Goal: Task Accomplishment & Management: Use online tool/utility

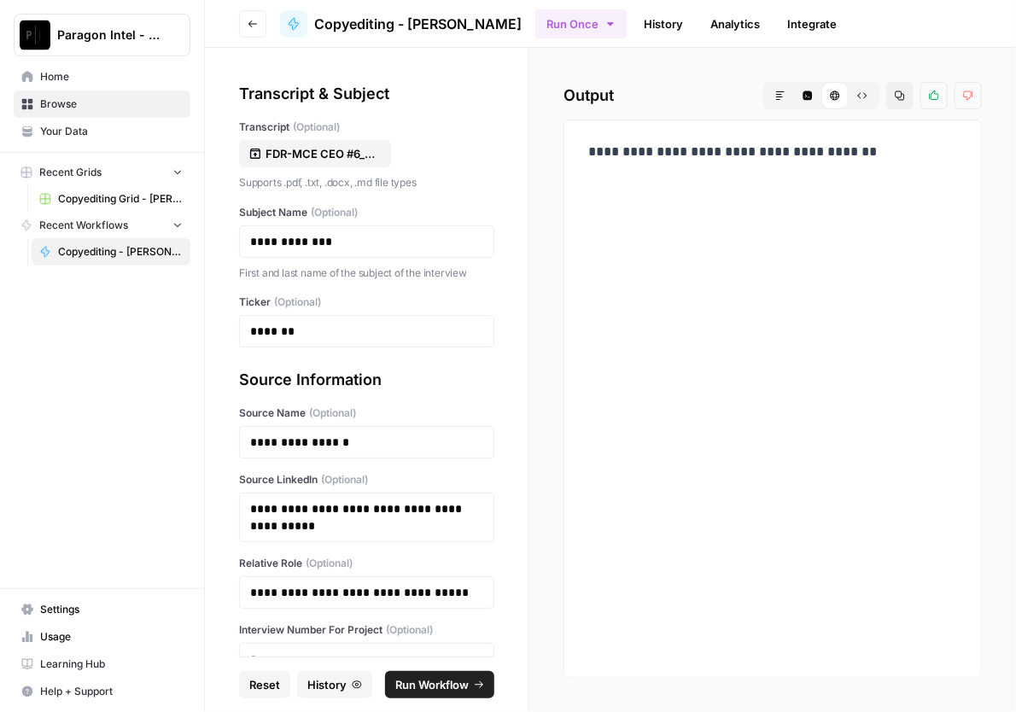
scroll to position [119, 0]
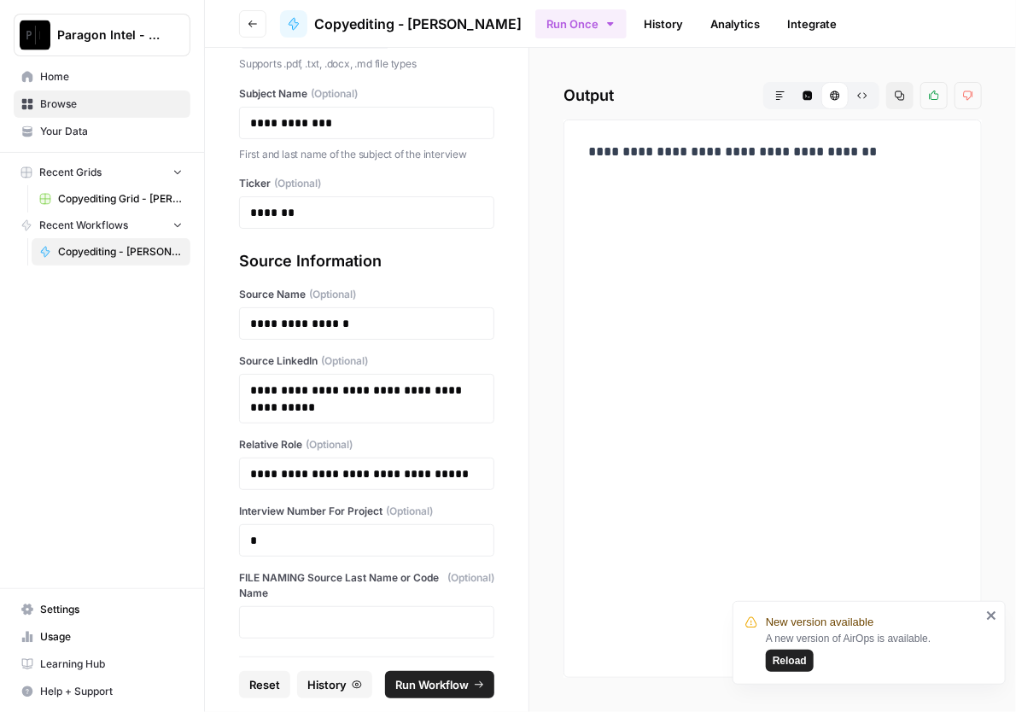
click at [261, 674] on button "Reset" at bounding box center [264, 684] width 51 height 27
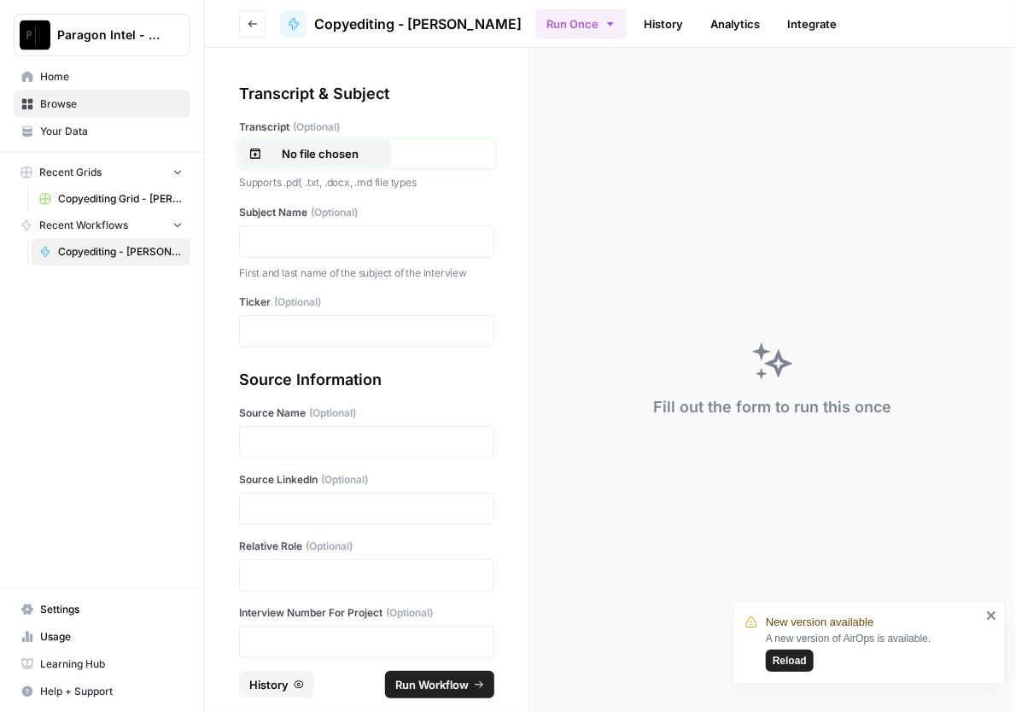
click at [327, 148] on p "No file chosen" at bounding box center [319, 153] width 109 height 17
click at [307, 236] on p at bounding box center [366, 241] width 233 height 17
click at [283, 328] on p at bounding box center [366, 331] width 233 height 17
click at [266, 444] on p at bounding box center [366, 442] width 233 height 17
click at [276, 504] on p at bounding box center [366, 508] width 233 height 17
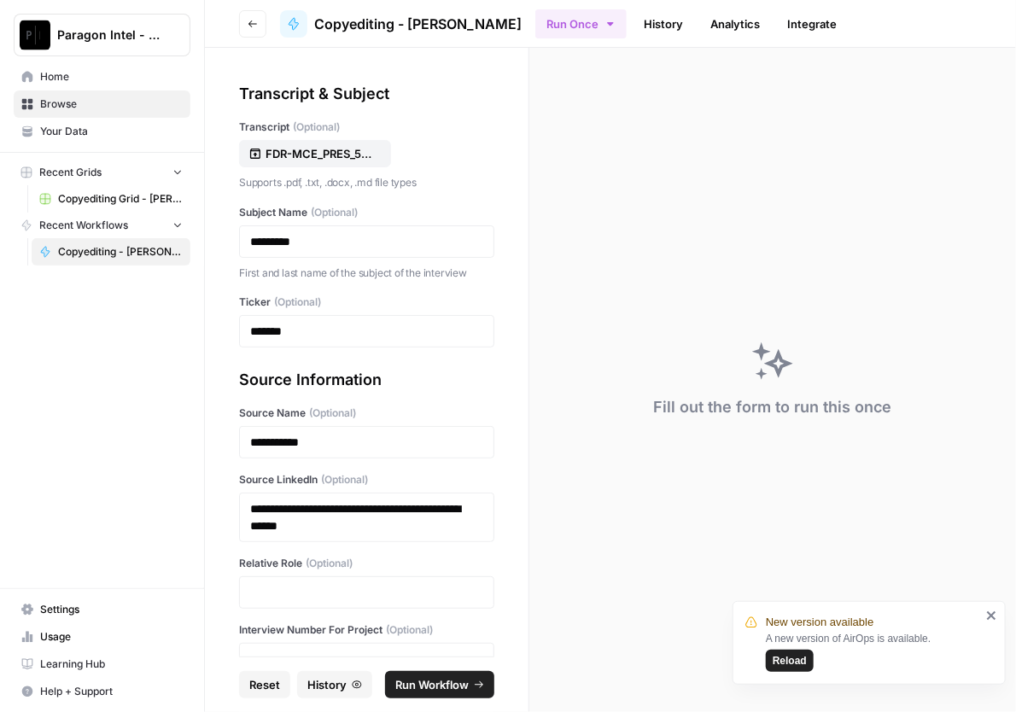
click at [283, 599] on div at bounding box center [366, 592] width 255 height 32
click at [307, 586] on p at bounding box center [366, 592] width 233 height 17
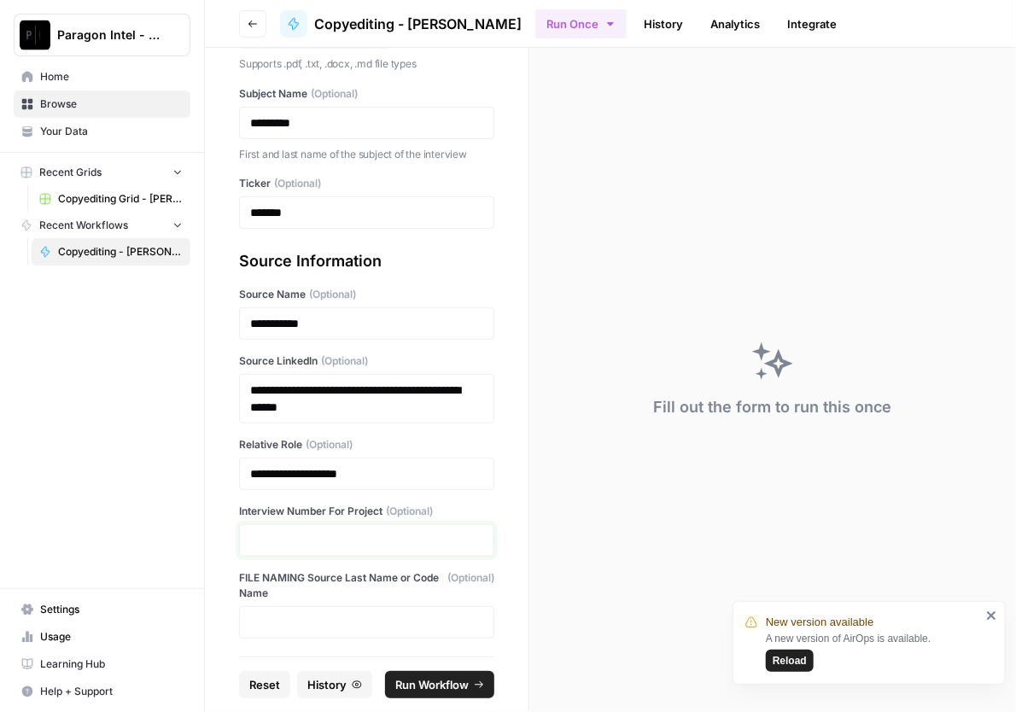
click at [311, 532] on p at bounding box center [366, 540] width 233 height 17
click at [436, 684] on span "Run Workflow" at bounding box center [431, 684] width 73 height 17
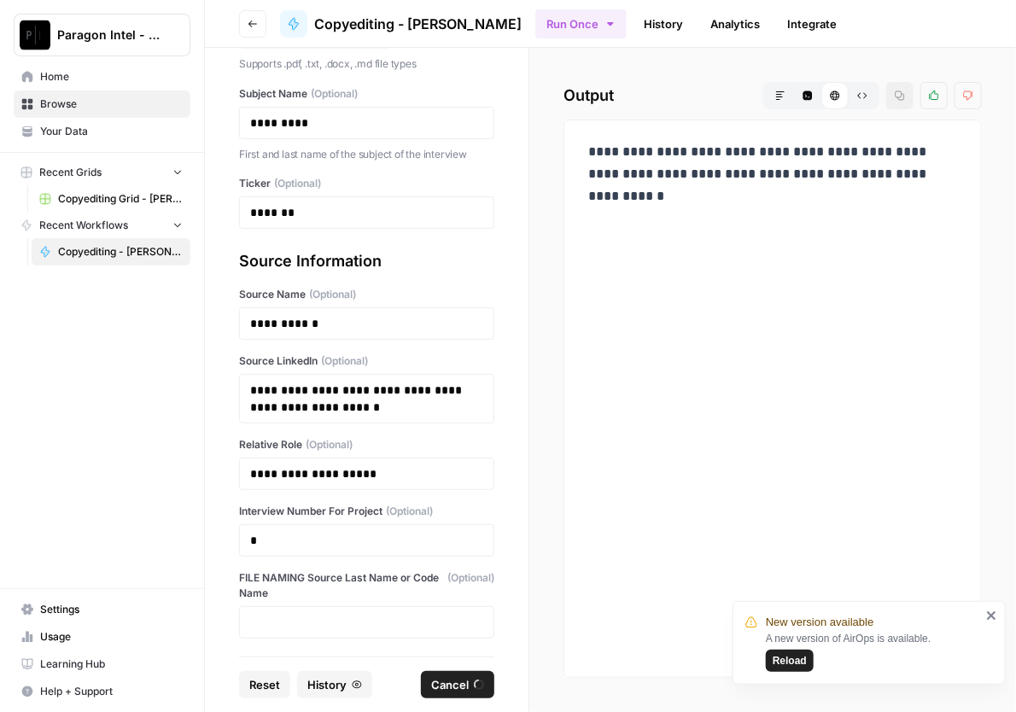
click at [66, 80] on span "Home" at bounding box center [111, 76] width 143 height 15
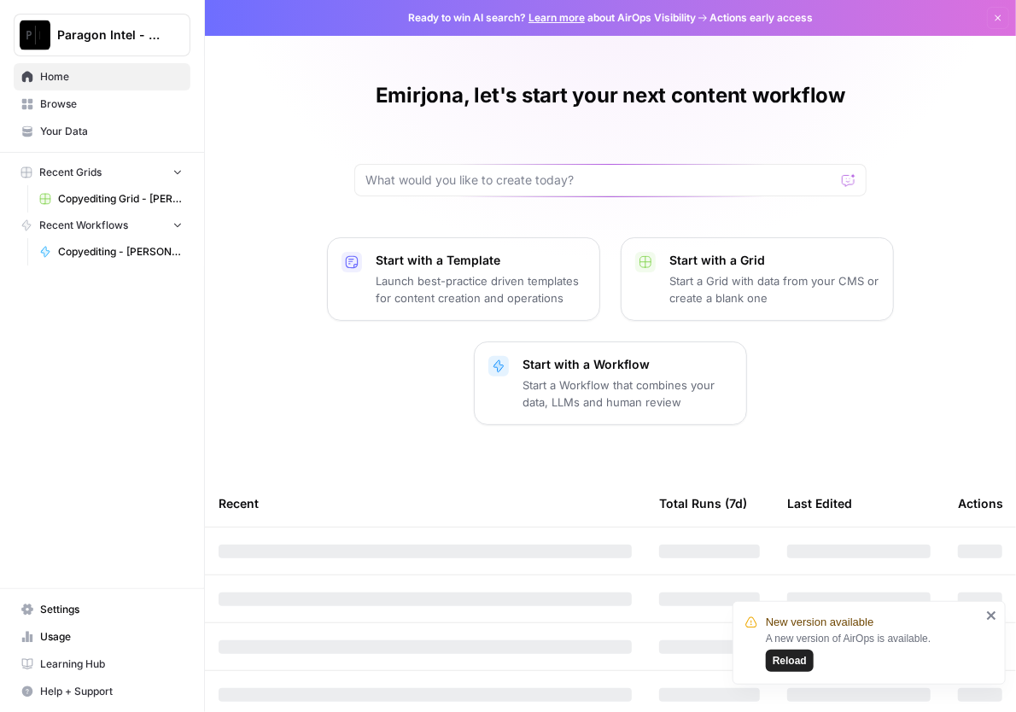
click at [104, 95] on link "Browse" at bounding box center [102, 103] width 177 height 27
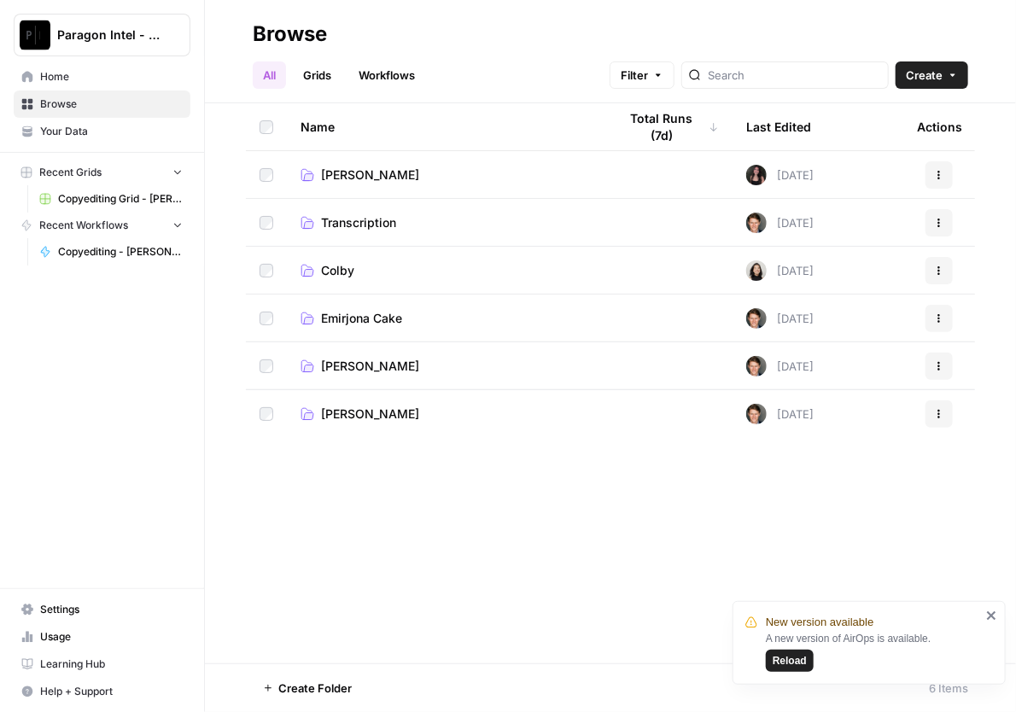
click at [376, 311] on span "Emirjona Cake" at bounding box center [361, 318] width 81 height 17
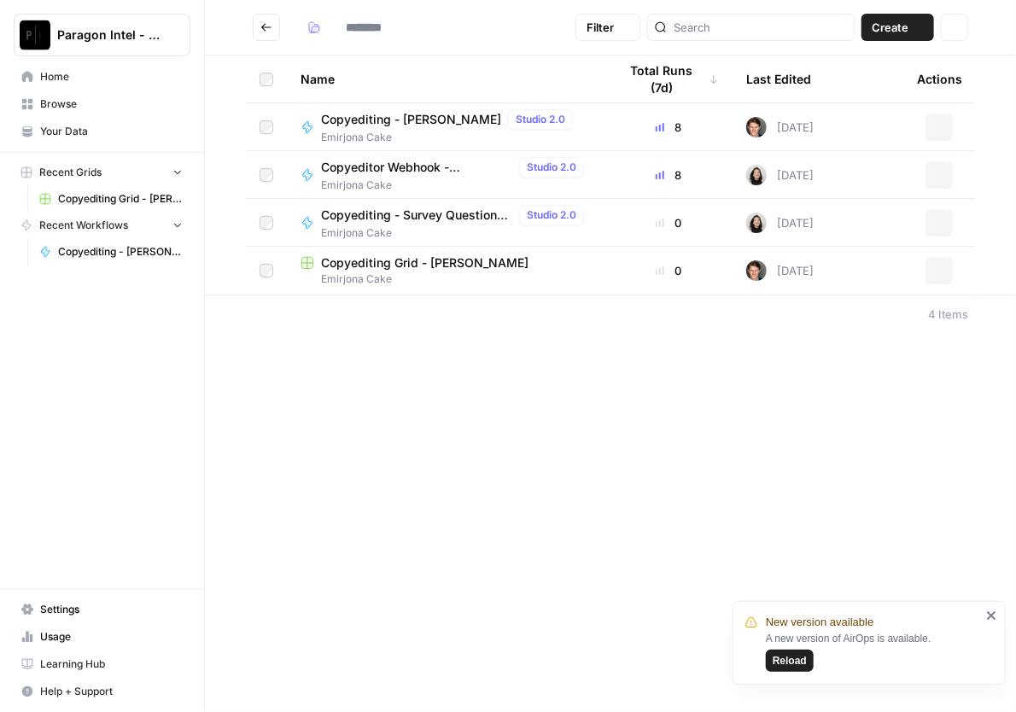
click at [376, 311] on footer "4 Items" at bounding box center [610, 313] width 811 height 38
type input "**********"
click at [392, 258] on span "Copyediting Grid - [PERSON_NAME]" at bounding box center [424, 262] width 207 height 17
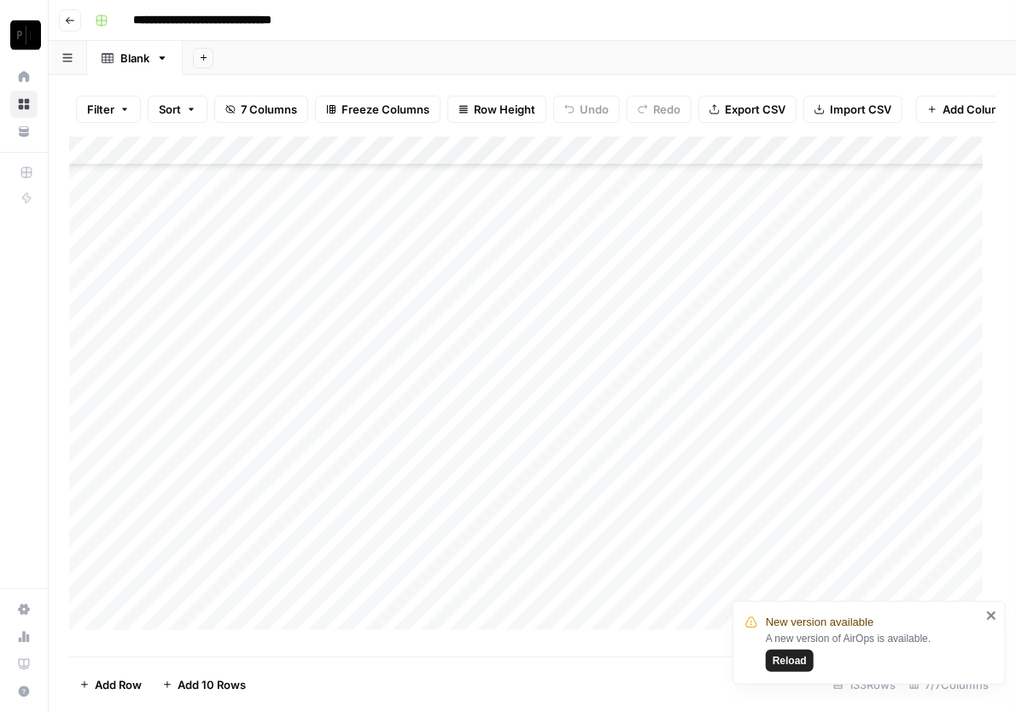
scroll to position [1519, 0]
click at [991, 621] on icon "close" at bounding box center [992, 616] width 12 height 14
click at [818, 593] on div "Add Column" at bounding box center [532, 390] width 926 height 507
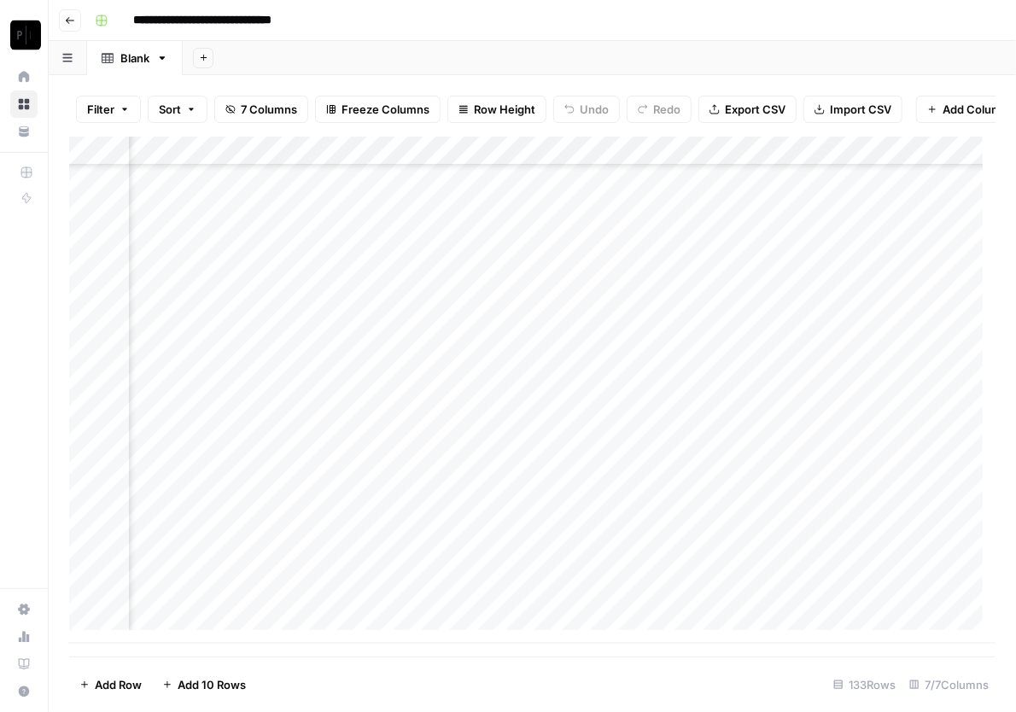
click at [818, 593] on div "Add Column" at bounding box center [532, 390] width 926 height 507
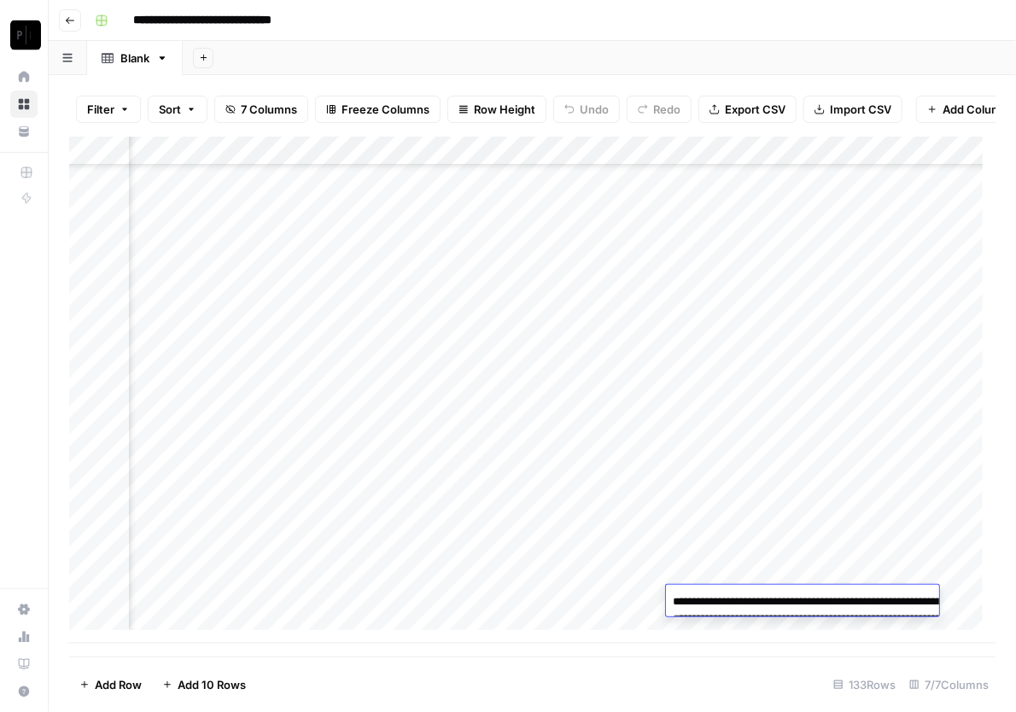
click at [812, 626] on textarea "**********" at bounding box center [836, 636] width 341 height 92
click at [30, 32] on img "Workspace: Paragon Intel - Copyediting" at bounding box center [25, 35] width 31 height 31
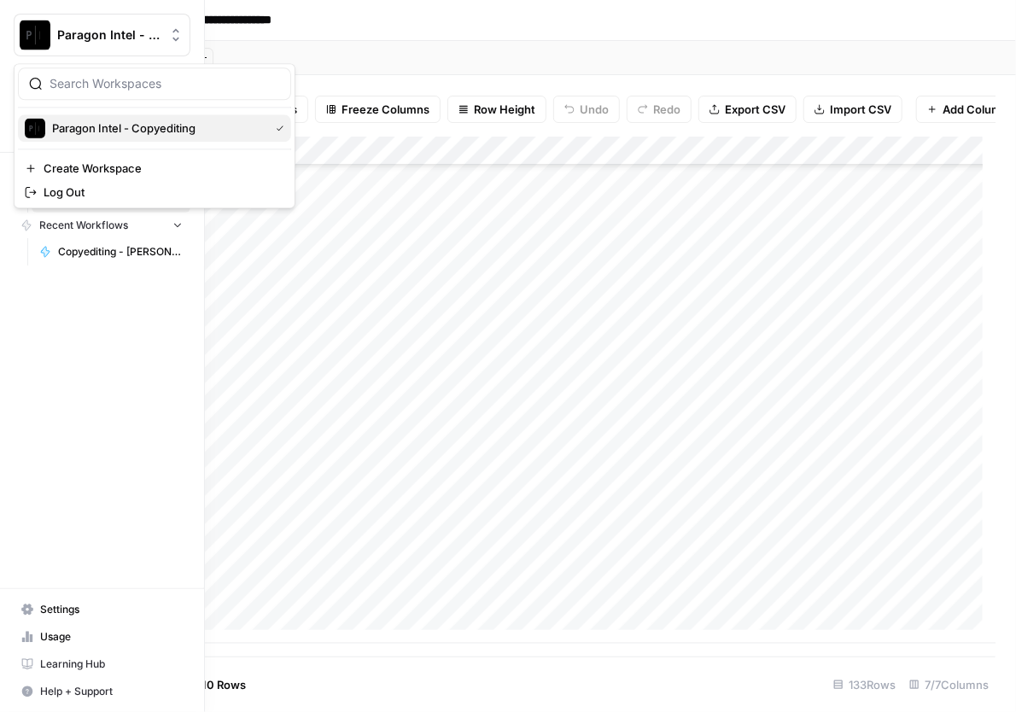
click at [93, 131] on span "Paragon Intel - Copyediting" at bounding box center [157, 127] width 210 height 17
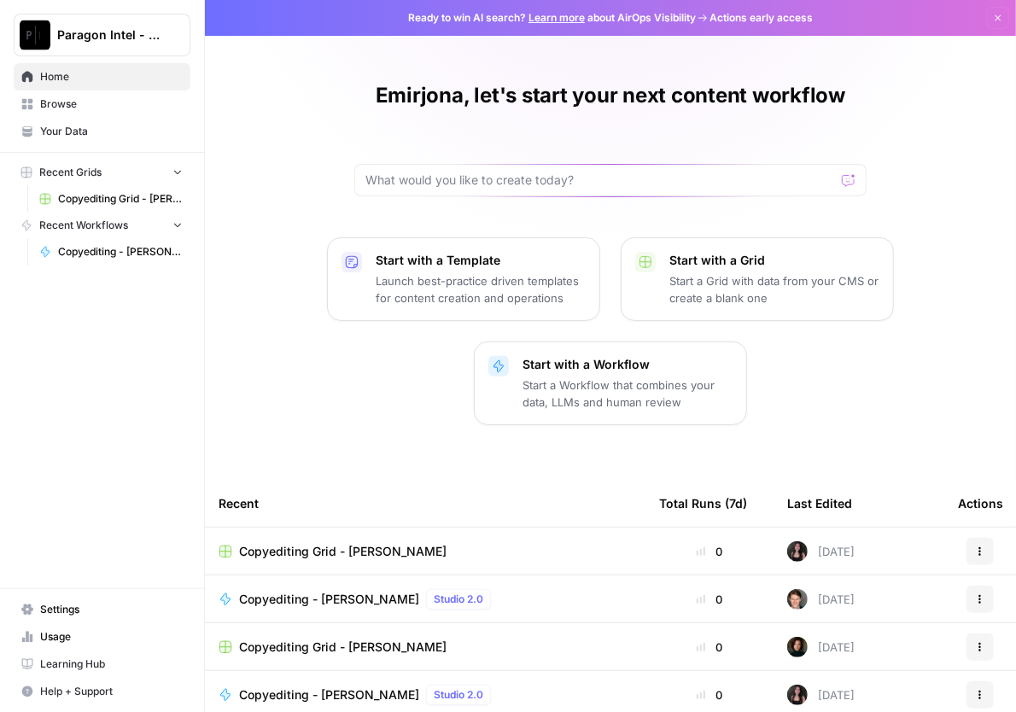
click at [94, 195] on span "Copyediting Grid - [PERSON_NAME]" at bounding box center [120, 198] width 125 height 15
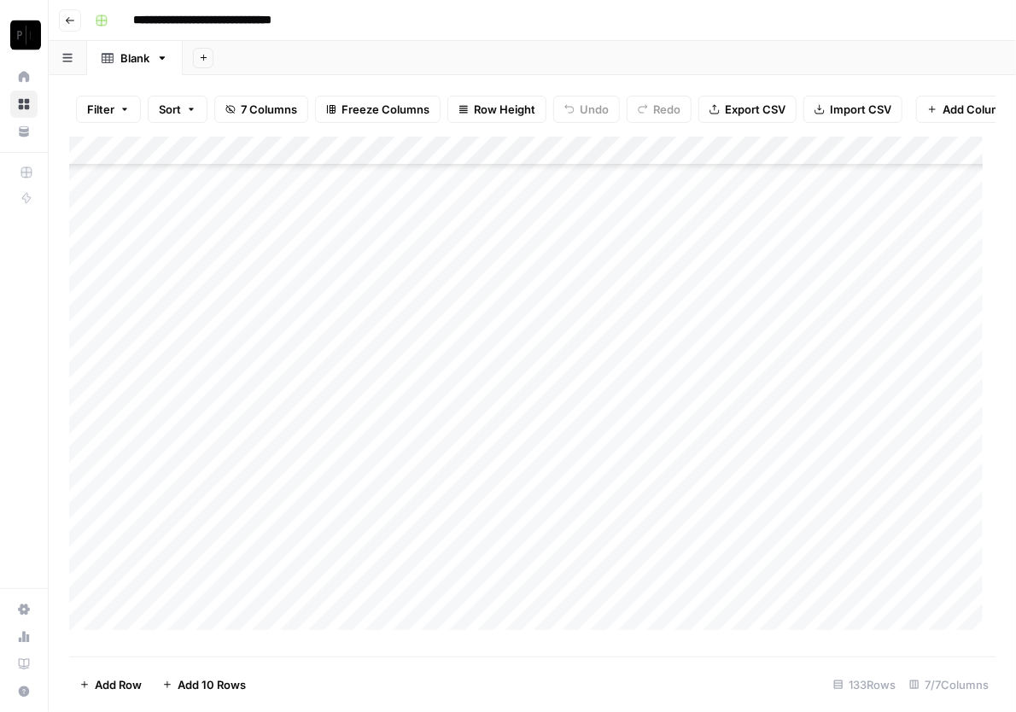
scroll to position [3422, 0]
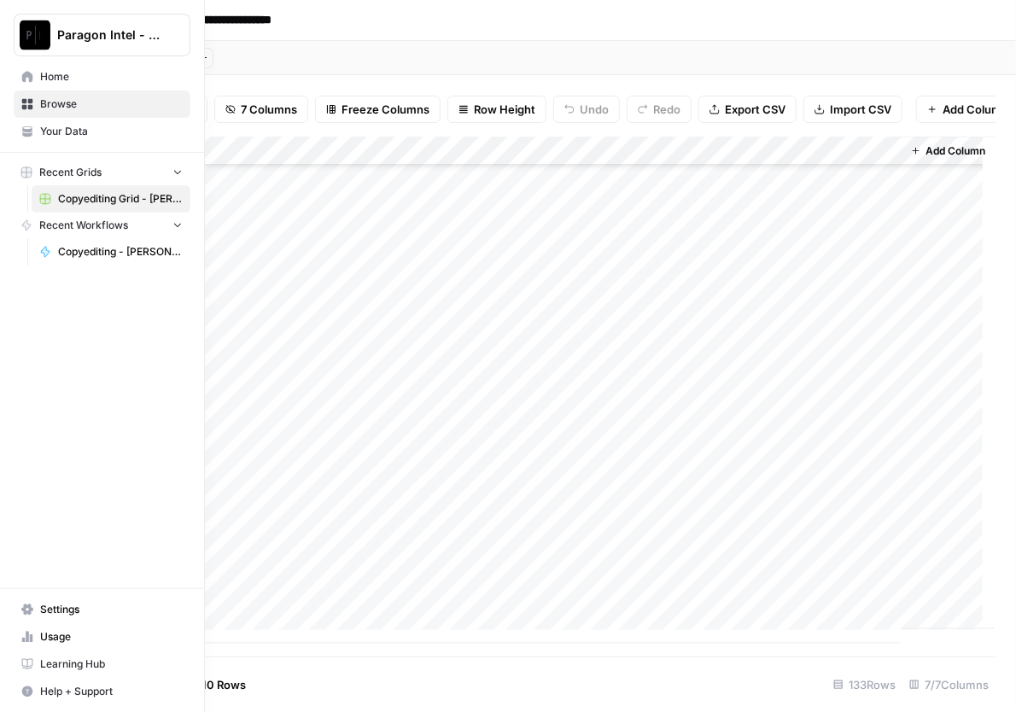
click at [38, 28] on img "Workspace: Paragon Intel - Copyediting" at bounding box center [35, 35] width 31 height 31
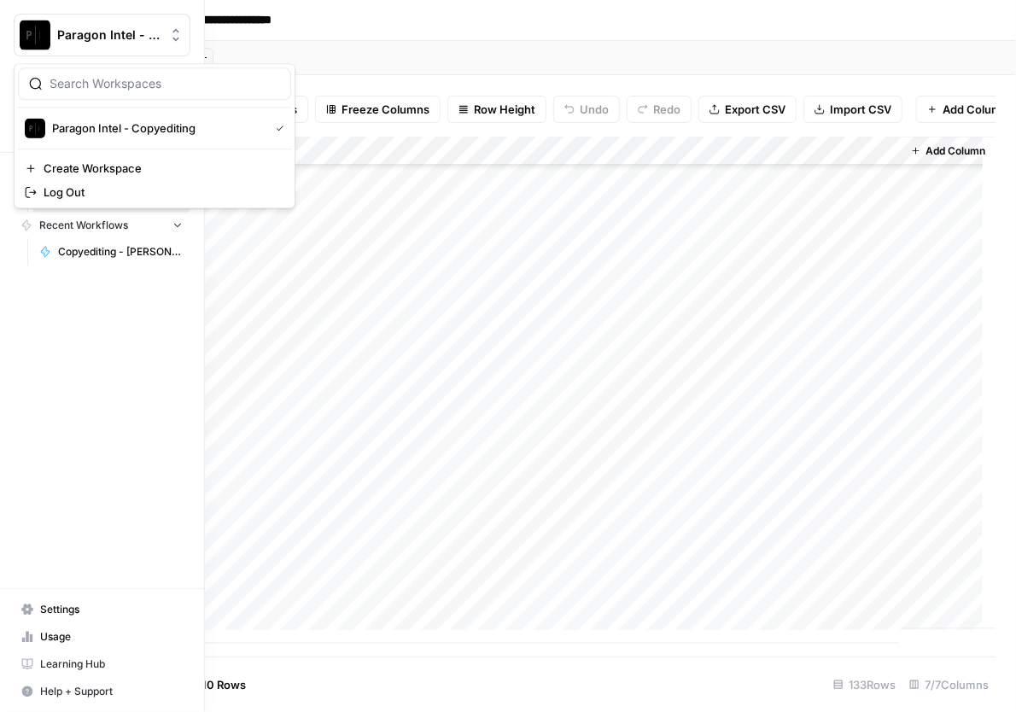
click at [26, 32] on img "Workspace: Paragon Intel - Copyediting" at bounding box center [35, 35] width 31 height 31
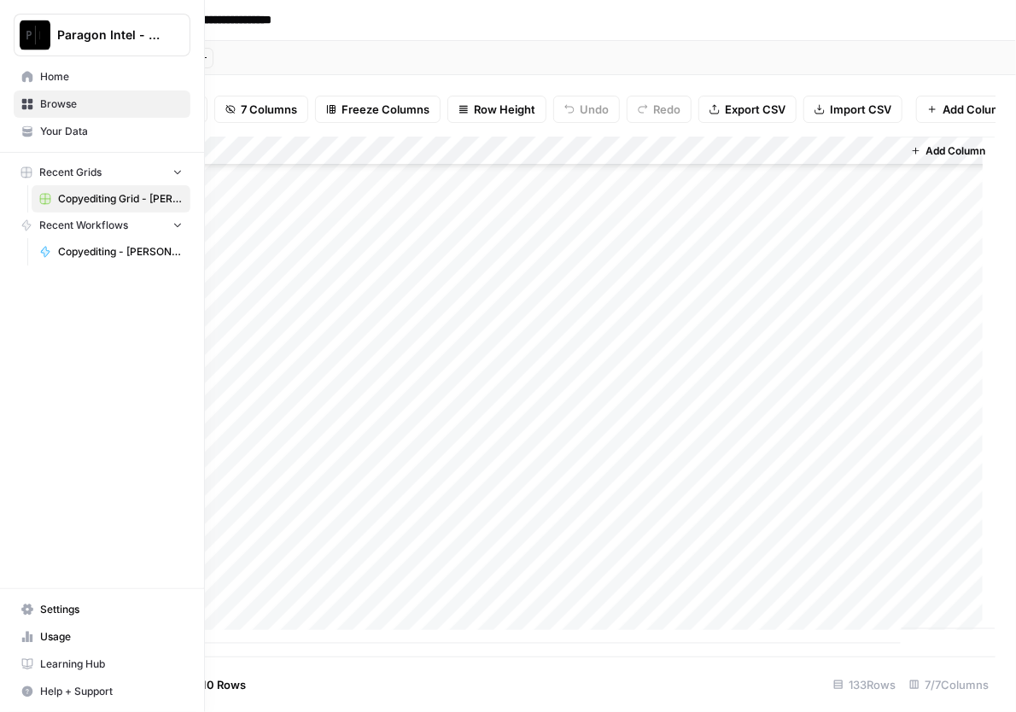
click at [67, 197] on span "Copyediting Grid - [PERSON_NAME]" at bounding box center [120, 198] width 125 height 15
click at [61, 100] on span "Browse" at bounding box center [111, 103] width 143 height 15
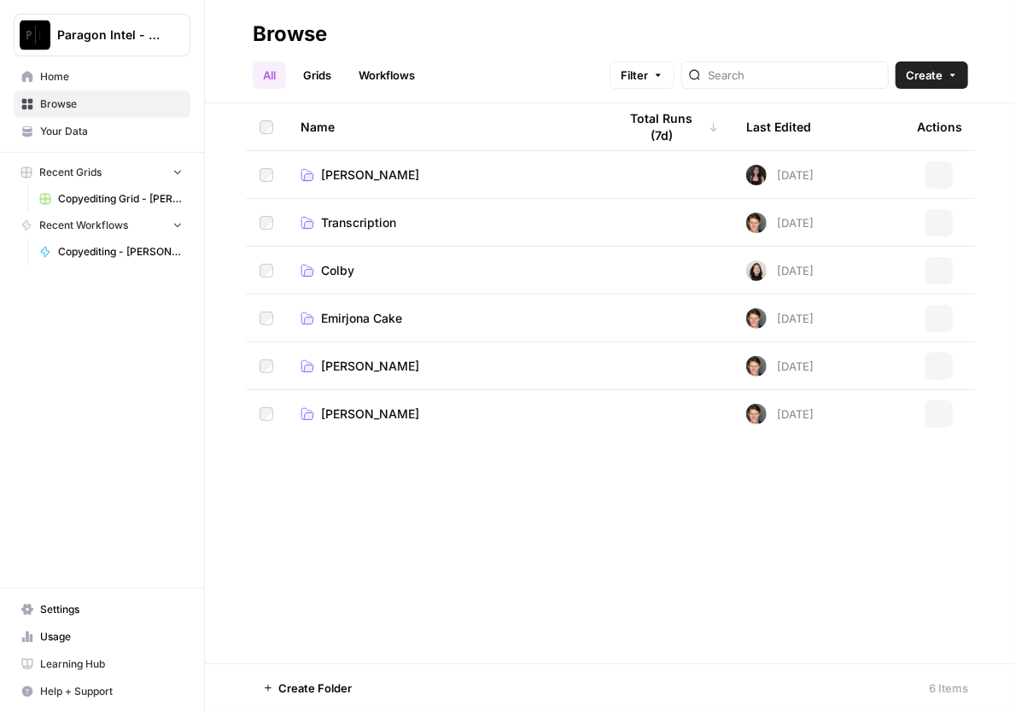
click at [52, 77] on span "Home" at bounding box center [111, 76] width 143 height 15
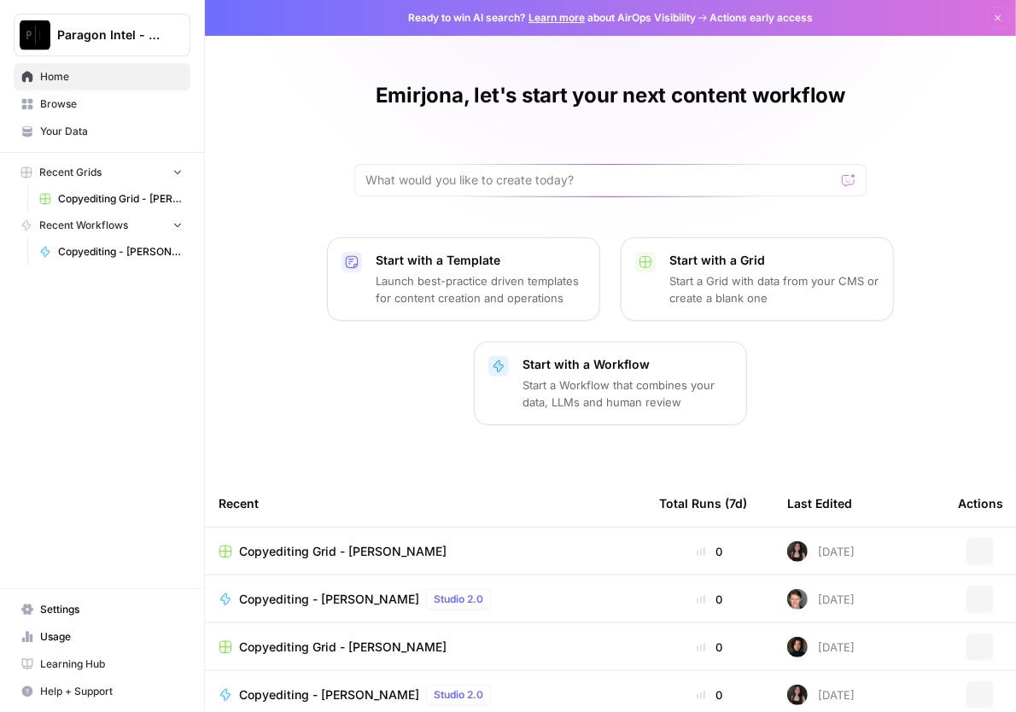
click at [57, 108] on span "Browse" at bounding box center [111, 103] width 143 height 15
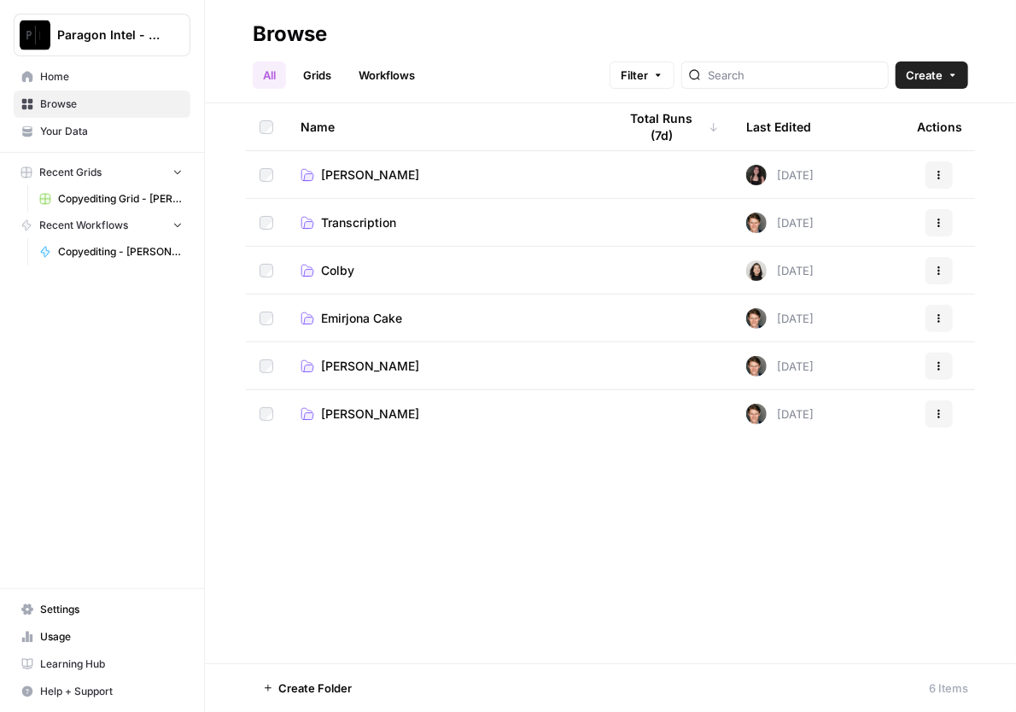
click at [374, 332] on td "Emirjona Cake" at bounding box center [446, 317] width 318 height 47
click at [368, 314] on span "Emirjona Cake" at bounding box center [361, 318] width 81 height 17
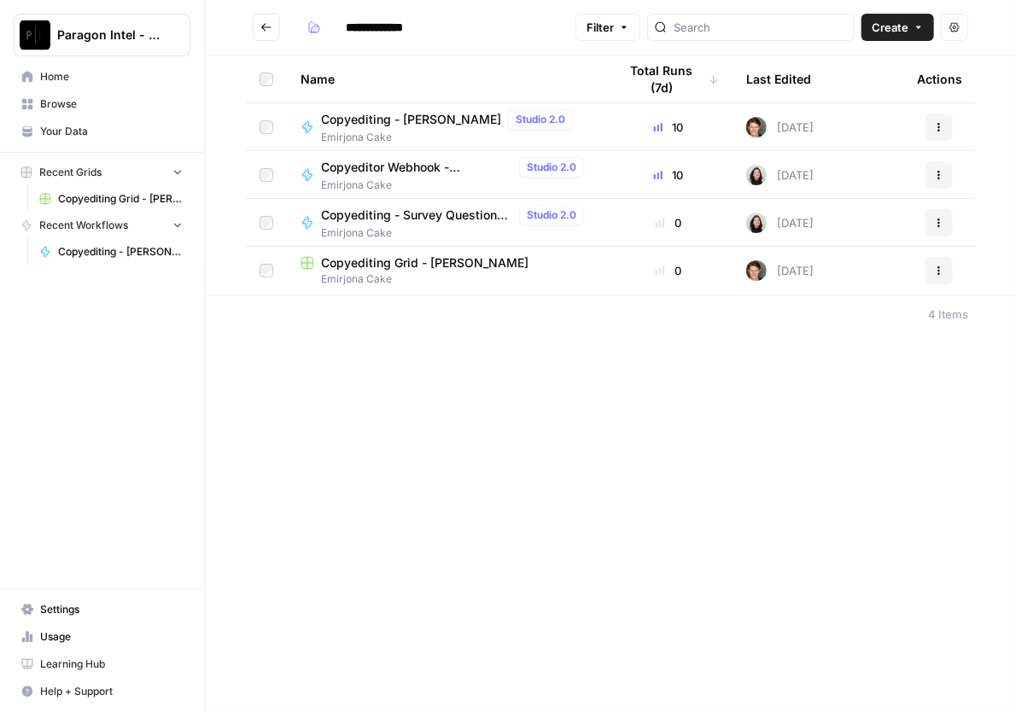
click at [401, 124] on span "Copyediting - [PERSON_NAME]" at bounding box center [411, 119] width 180 height 17
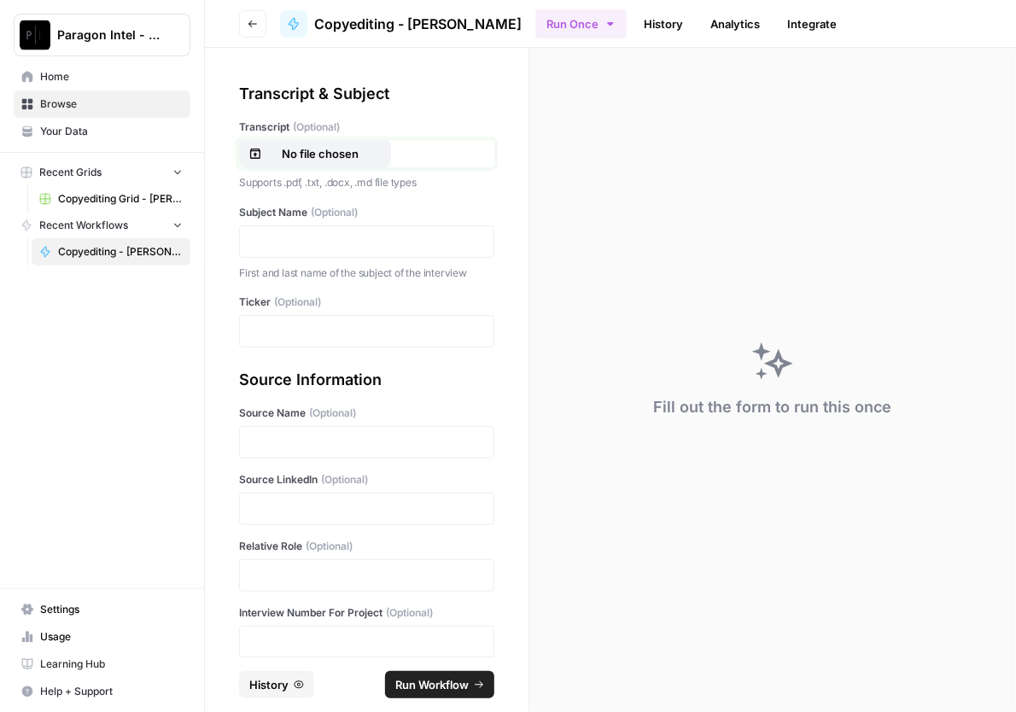
click at [327, 149] on p "No file chosen" at bounding box center [319, 153] width 109 height 17
click at [316, 241] on p at bounding box center [366, 241] width 233 height 17
click at [279, 335] on p at bounding box center [366, 331] width 233 height 17
click at [281, 445] on p at bounding box center [366, 442] width 233 height 17
click at [312, 504] on p at bounding box center [366, 508] width 233 height 17
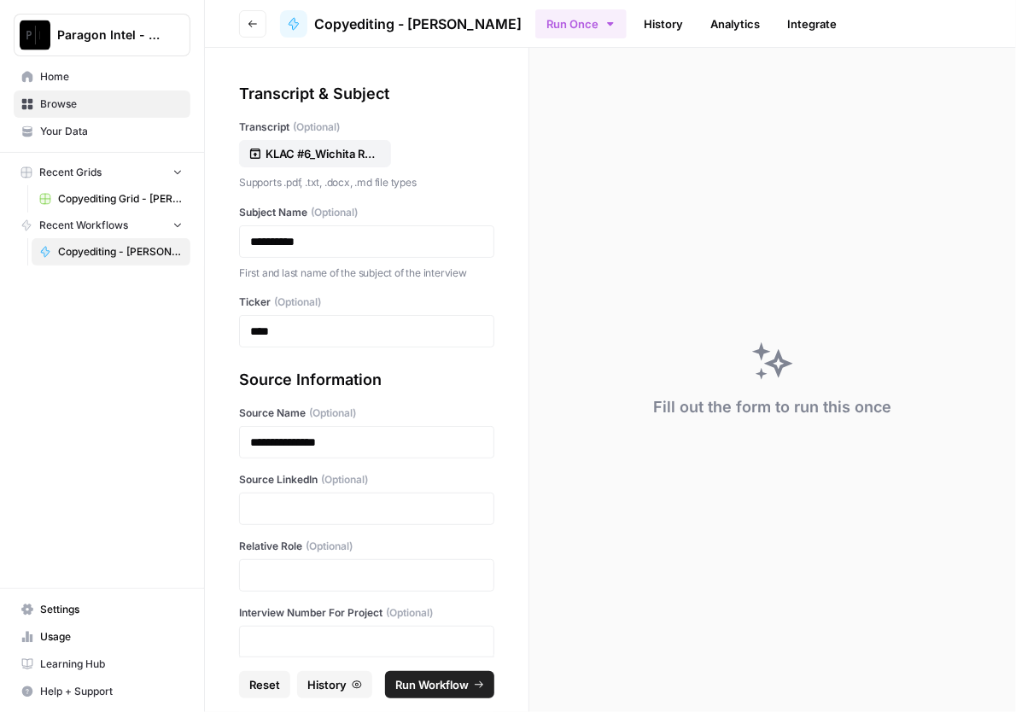
click at [51, 333] on div "Paragon Intel - Copyediting Home Browse Your Data Recent Grids Copyediting Grid…" at bounding box center [102, 356] width 204 height 712
click at [315, 510] on p at bounding box center [366, 508] width 233 height 17
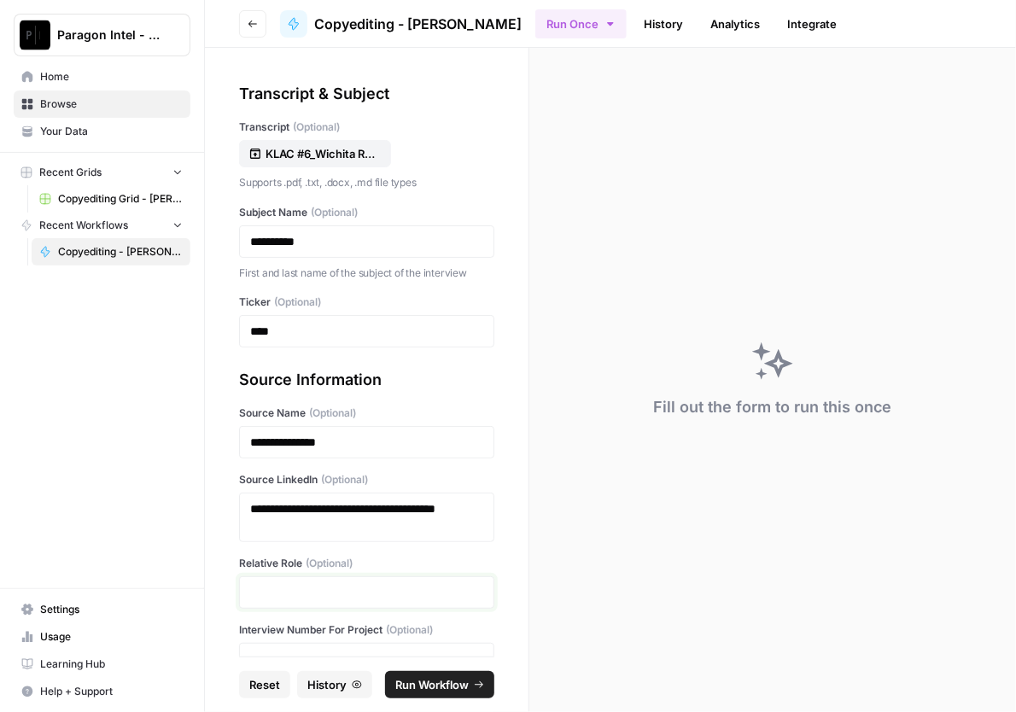
click at [322, 584] on p at bounding box center [366, 592] width 233 height 17
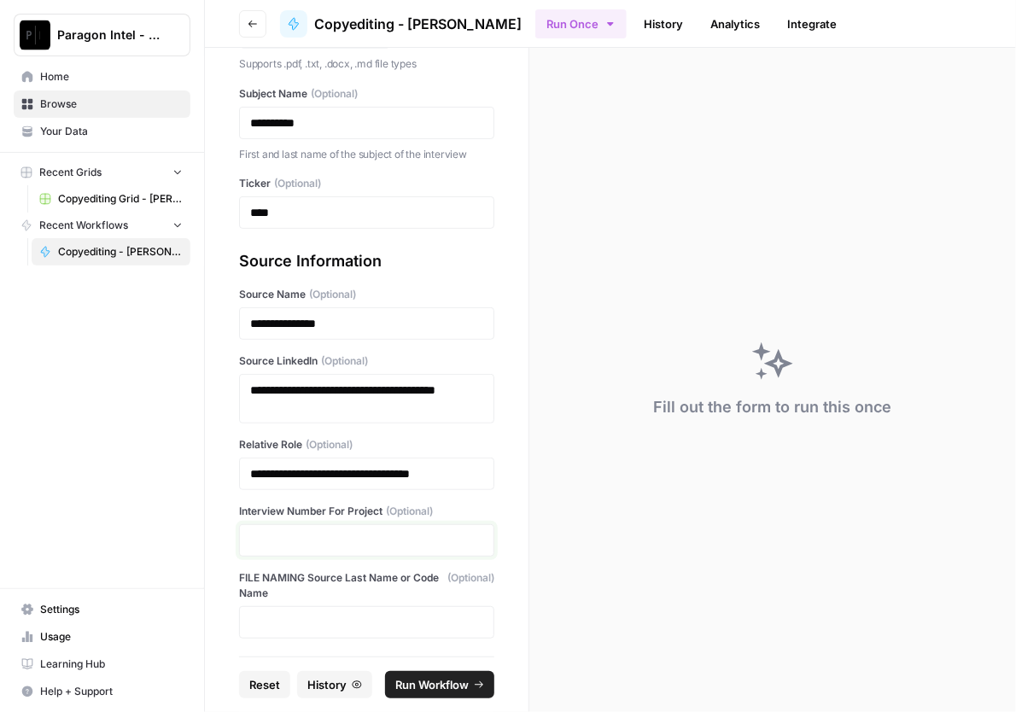
click at [294, 538] on p at bounding box center [366, 540] width 233 height 17
click at [434, 682] on span "Run Workflow" at bounding box center [431, 684] width 73 height 17
